Goal: Transaction & Acquisition: Obtain resource

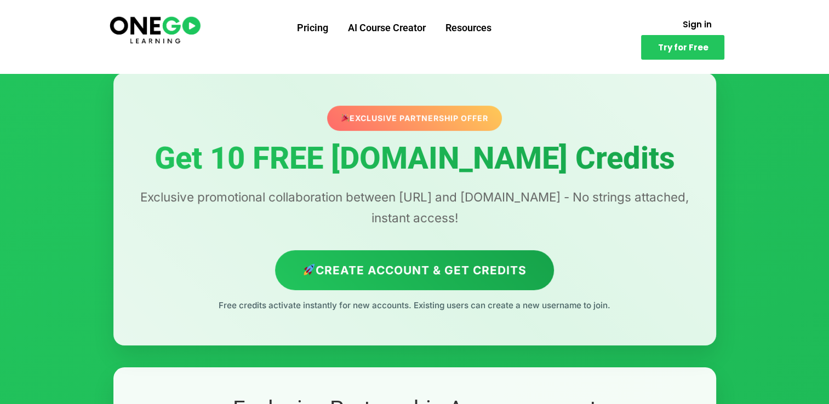
scroll to position [32, 0]
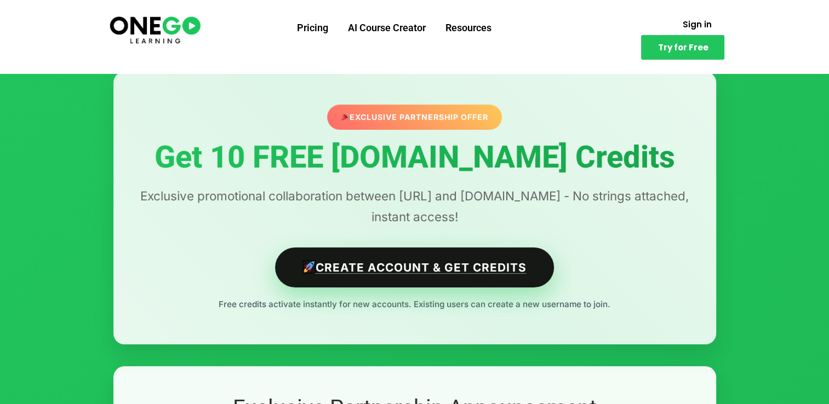
click at [358, 260] on link "Create Account & Get Credits" at bounding box center [414, 268] width 279 height 40
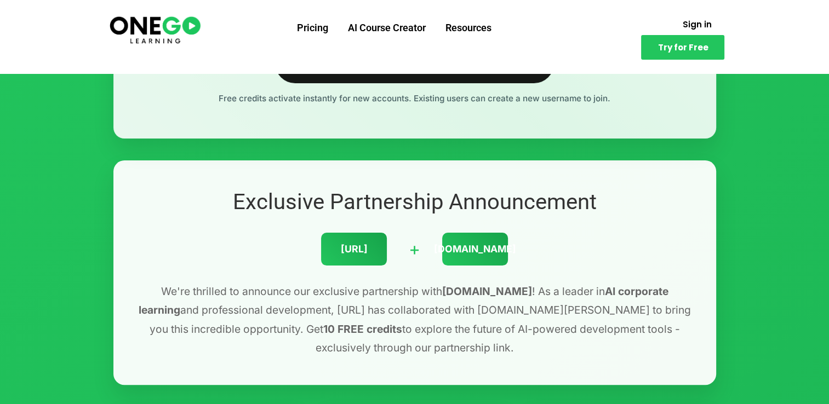
scroll to position [318, 0]
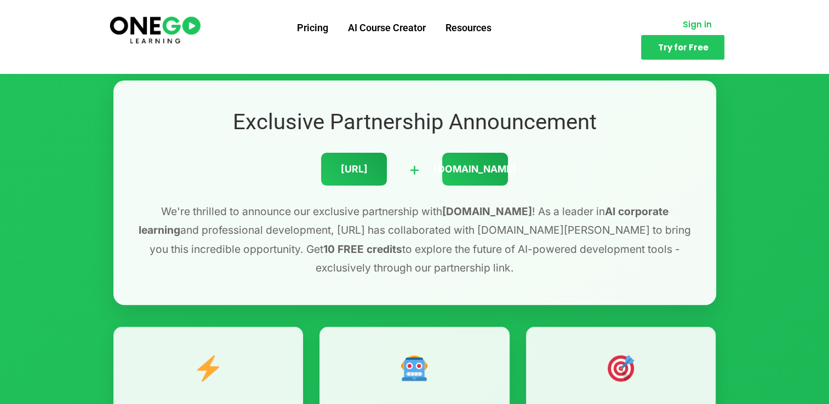
click at [669, 35] on link "Sign in" at bounding box center [696, 24] width 55 height 21
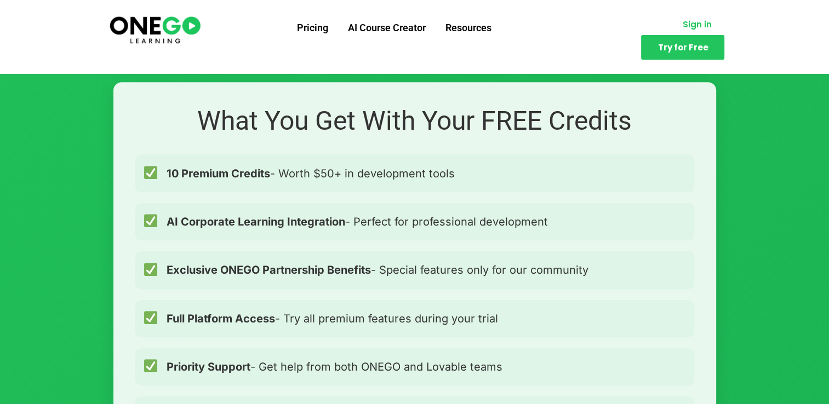
scroll to position [782, 0]
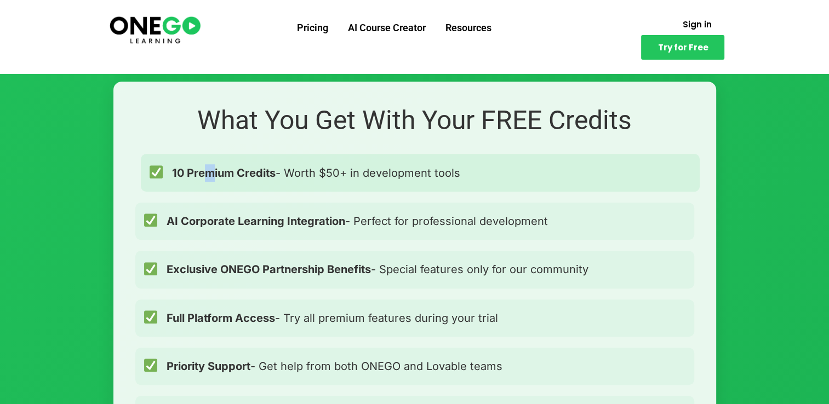
click at [210, 162] on div "10 Premium Credits - Worth $50+ in development tools" at bounding box center [420, 172] width 559 height 37
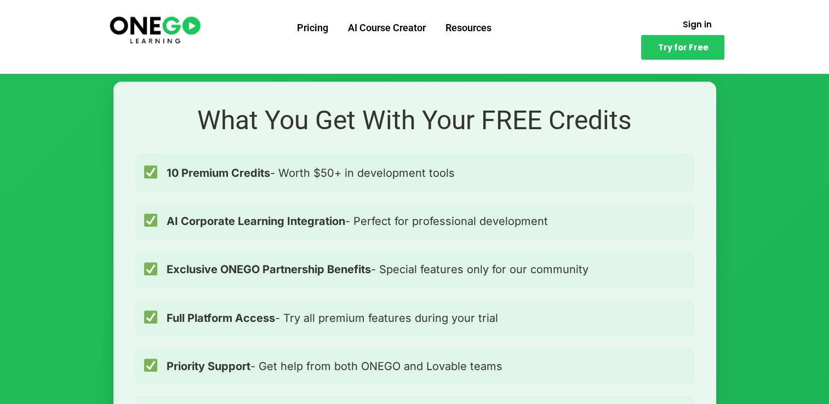
drag, startPoint x: 210, startPoint y: 162, endPoint x: 189, endPoint y: 135, distance: 34.0
click at [189, 135] on h2 "What You Get With Your FREE Credits" at bounding box center [414, 121] width 559 height 34
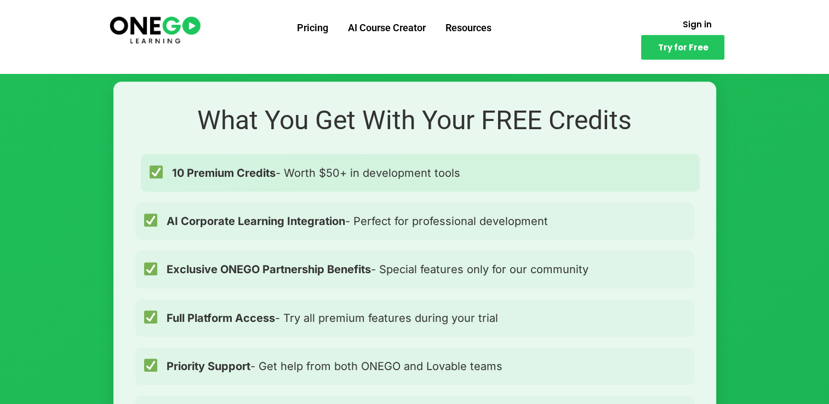
click at [206, 168] on strong "10 Premium Credits" at bounding box center [224, 173] width 104 height 13
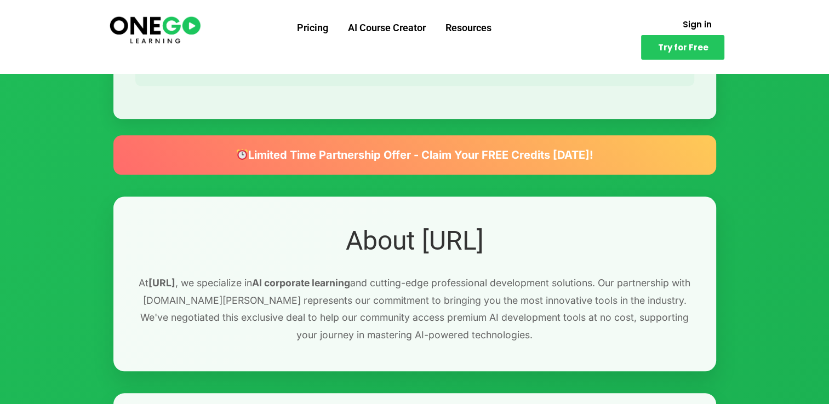
scroll to position [1124, 0]
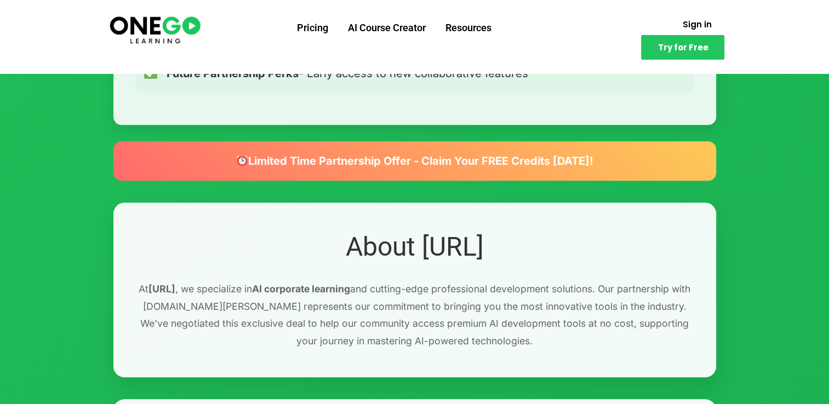
click at [206, 168] on div "Limited Time Partnership Offer - Claim Your FREE Credits [DATE]!" at bounding box center [414, 160] width 603 height 39
click at [380, 157] on div "Limited Time Partnership Offer - Claim Your FREE Credits [DATE]!" at bounding box center [414, 160] width 603 height 39
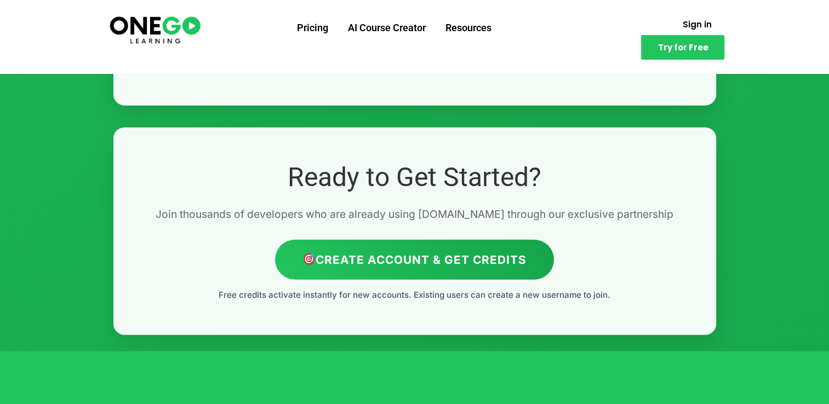
scroll to position [2523, 0]
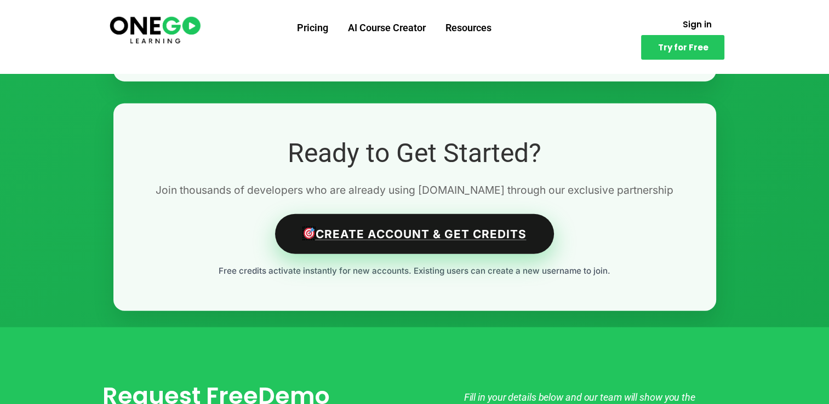
click at [368, 218] on link "Create Account & Get Credits" at bounding box center [414, 234] width 279 height 40
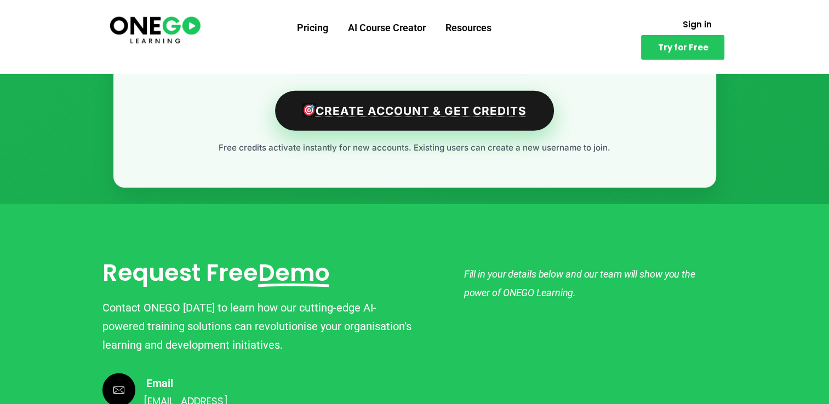
scroll to position [2646, 0]
click at [373, 112] on link "Create Account & Get Credits" at bounding box center [414, 111] width 279 height 40
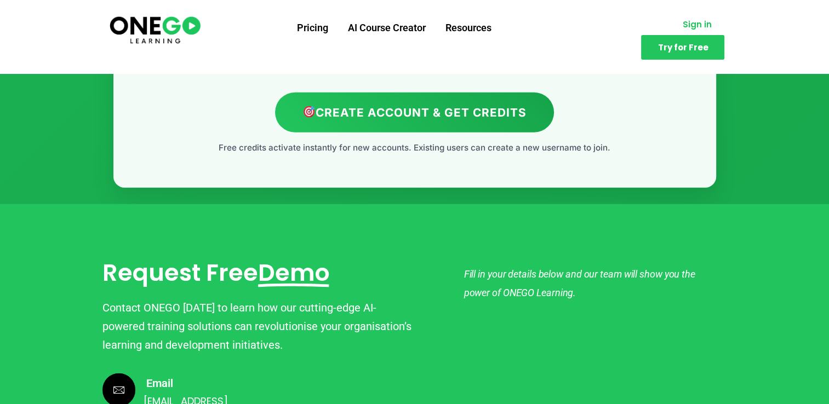
click at [682, 25] on span "Sign in" at bounding box center [696, 24] width 29 height 8
